Goal: Find specific page/section: Find specific page/section

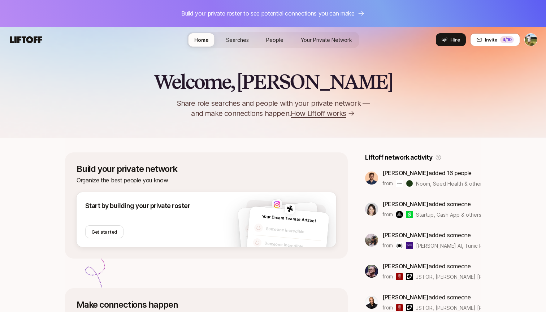
click at [308, 117] on span "How Liftoff works" at bounding box center [318, 113] width 55 height 10
click at [312, 112] on span "How Liftoff works" at bounding box center [318, 113] width 55 height 10
click at [319, 13] on p "Build your private roster to see potential connections you can make" at bounding box center [267, 13] width 173 height 9
click at [262, 12] on p "Build your private roster to see potential connections you can make" at bounding box center [267, 13] width 173 height 9
click at [260, 10] on p "Build your private roster to see potential connections you can make" at bounding box center [267, 13] width 173 height 9
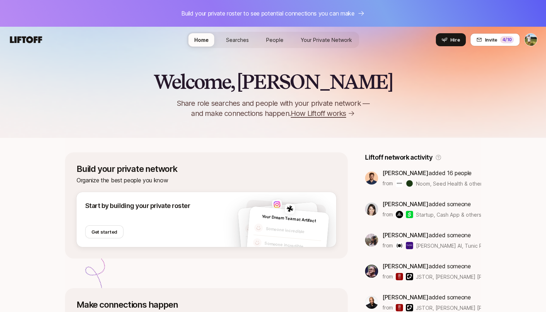
click at [266, 13] on p "Build your private roster to see potential connections you can make" at bounding box center [267, 13] width 173 height 9
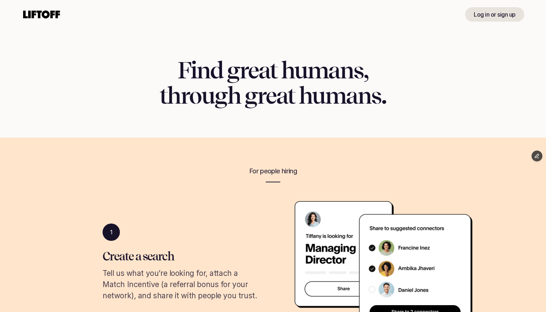
click at [30, 12] on use at bounding box center [41, 14] width 37 height 8
